Goal: Information Seeking & Learning: Learn about a topic

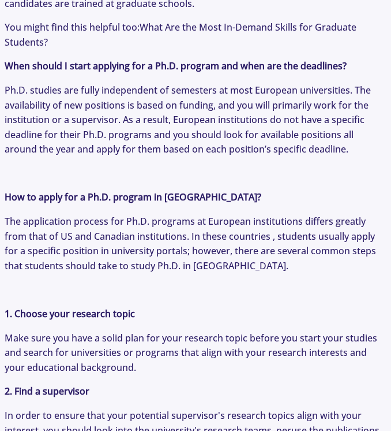
scroll to position [1004, 0]
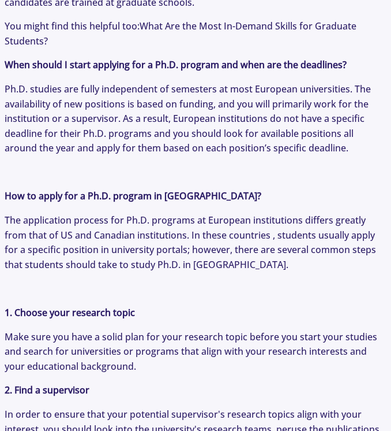
click at [240, 122] on span "Ph.D. studies are fully independent of semesters at most European universities.…" at bounding box center [188, 119] width 366 height 72
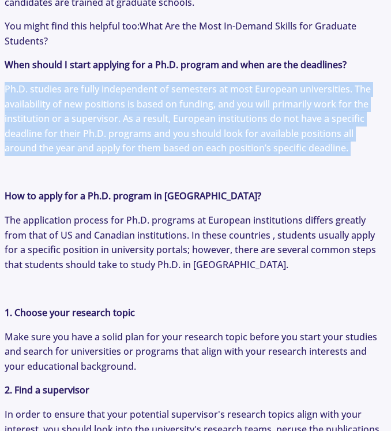
click at [240, 122] on span "Ph.D. studies are fully independent of semesters at most European universities.…" at bounding box center [188, 119] width 366 height 72
click at [257, 130] on span "Ph.D. studies are fully independent of semesters at most European universities.…" at bounding box center [188, 119] width 366 height 72
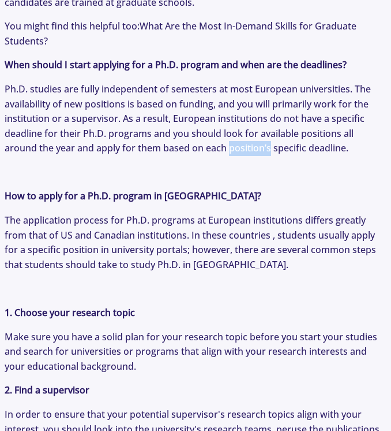
click at [257, 130] on span "Ph.D. studies are fully independent of semesters at most European universities.…" at bounding box center [188, 119] width 366 height 72
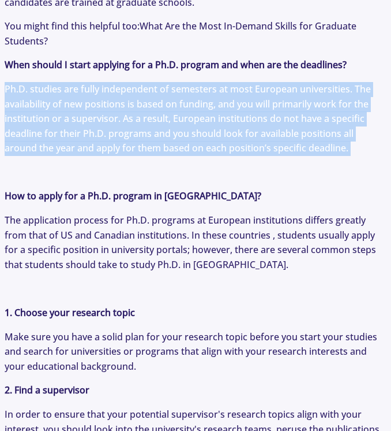
click at [257, 130] on span "Ph.D. studies are fully independent of semesters at most European universities.…" at bounding box center [188, 119] width 366 height 72
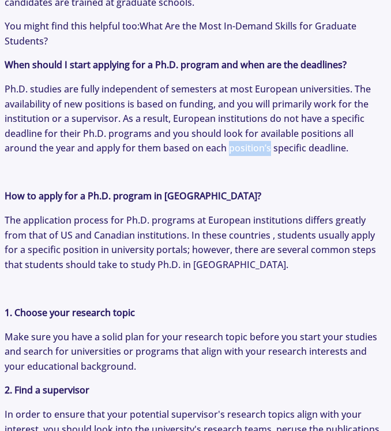
click at [257, 130] on span "Ph.D. studies are fully independent of semesters at most European universities.…" at bounding box center [188, 119] width 366 height 72
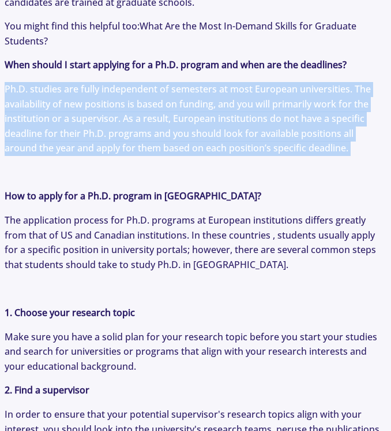
click at [257, 130] on span "Ph.D. studies are fully independent of semesters at most European universities.…" at bounding box center [188, 119] width 366 height 72
click at [256, 132] on span "Ph.D. studies are fully independent of semesters at most European universities.…" at bounding box center [188, 119] width 366 height 72
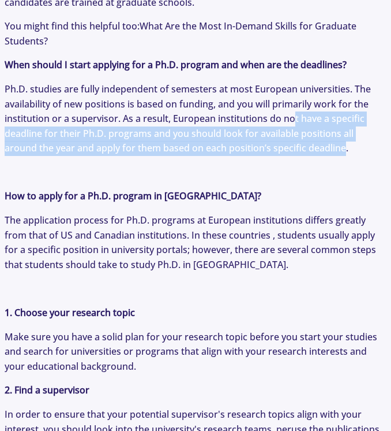
drag, startPoint x: 345, startPoint y: 129, endPoint x: 294, endPoint y: 99, distance: 58.5
click at [294, 99] on span "Ph.D. studies are fully independent of semesters at most European universities.…" at bounding box center [188, 119] width 366 height 72
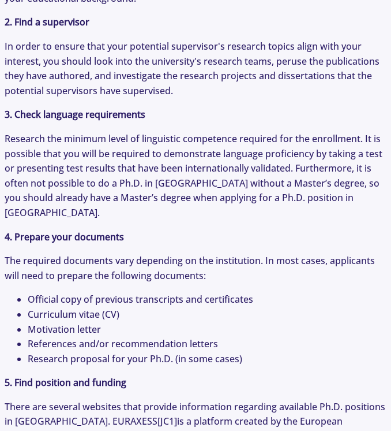
scroll to position [1408, 0]
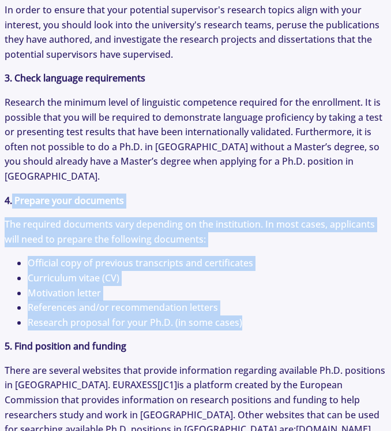
drag, startPoint x: 245, startPoint y: 287, endPoint x: 12, endPoint y: 170, distance: 261.7
click at [12, 170] on p "Why choose Europe for your Ph.D. degree? For another perspective, read: Master’…" at bounding box center [196, 49] width 382 height 1972
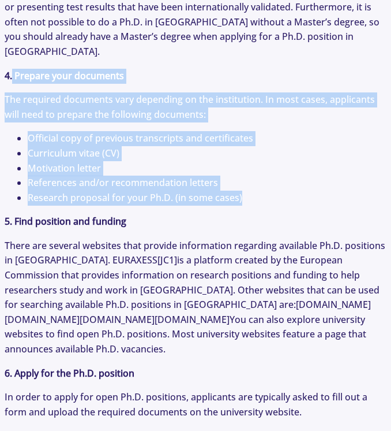
scroll to position [1548, 0]
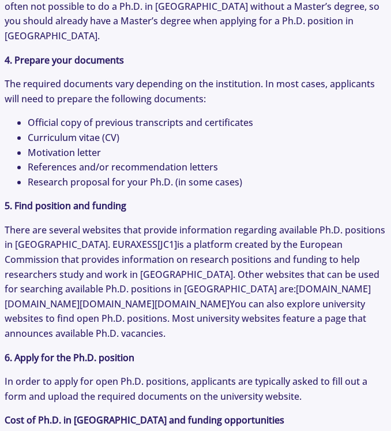
click at [60, 237] on p "There are several websites that provide information regarding available Ph.D. p…" at bounding box center [196, 282] width 382 height 118
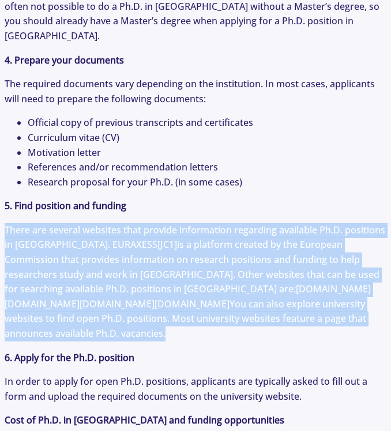
click at [60, 237] on p "There are several websites that provide information regarding available Ph.D. p…" at bounding box center [196, 282] width 382 height 118
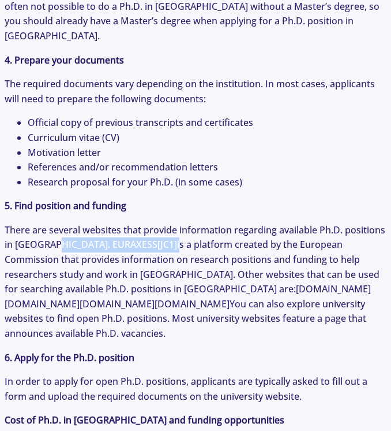
drag, startPoint x: 51, startPoint y: 213, endPoint x: 118, endPoint y: 216, distance: 67.0
click at [118, 223] on p "There are several websites that provide information regarding available Ph.D. p…" at bounding box center [196, 282] width 382 height 118
copy p "EURAXESS [JC1]"
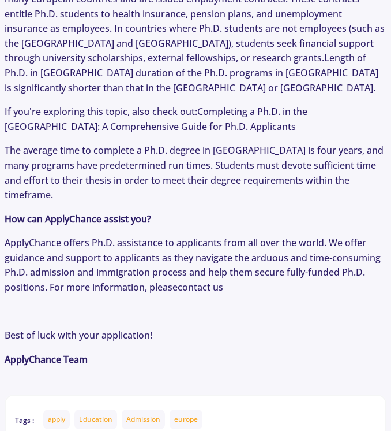
scroll to position [2080, 0]
